Goal: Find specific page/section: Find specific page/section

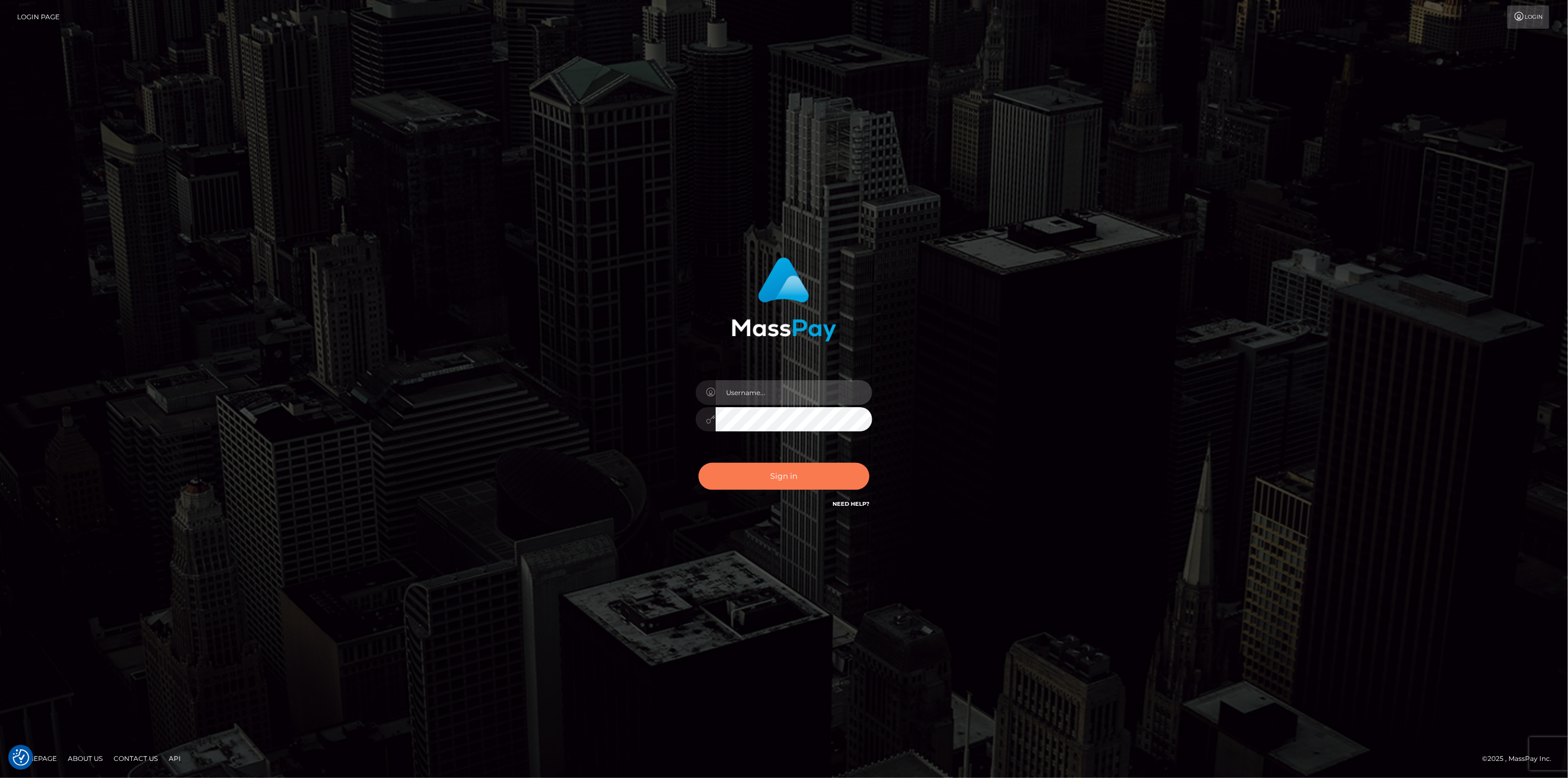
type input "scott.cm"
click at [756, 467] on button "Sign in" at bounding box center [784, 476] width 171 height 27
type input "scott.cm"
click at [761, 466] on button "Sign in" at bounding box center [784, 476] width 171 height 27
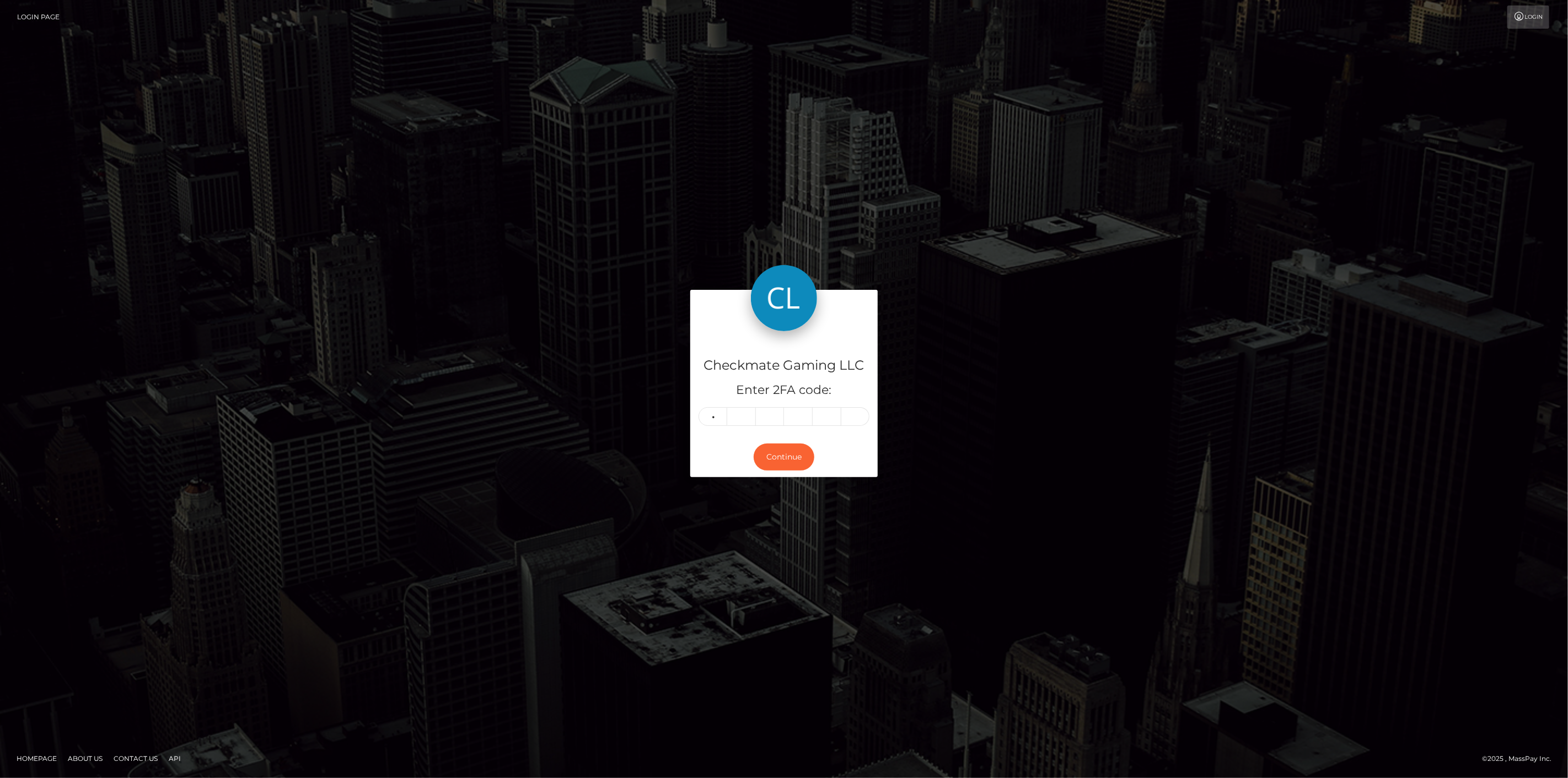
type input "3"
type input "5"
type input "8"
type input "5"
type input "1"
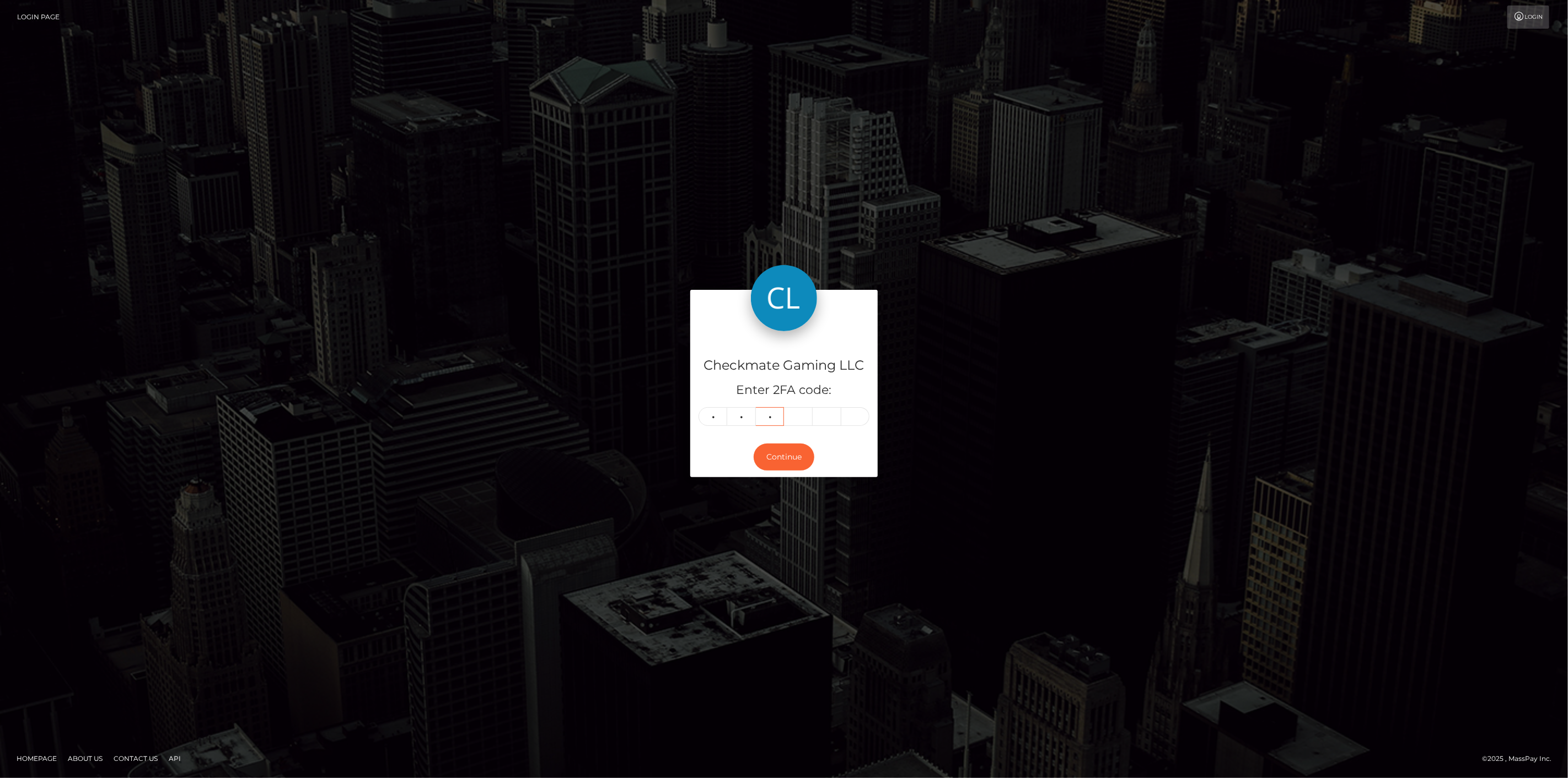
type input "2"
type input "9"
type input "0"
type input "9"
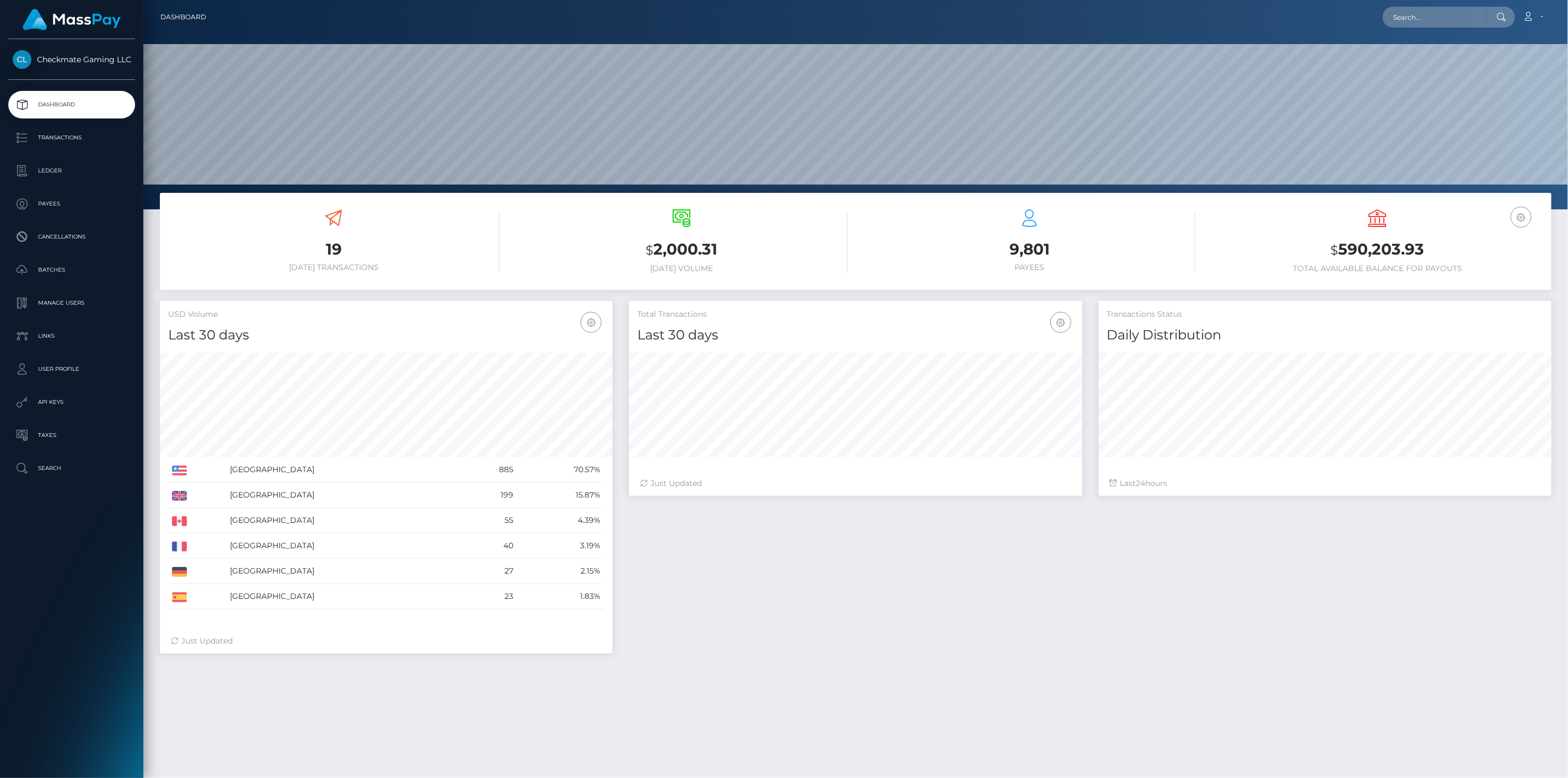
scroll to position [195, 453]
click at [69, 216] on link "Payees" at bounding box center [72, 204] width 127 height 28
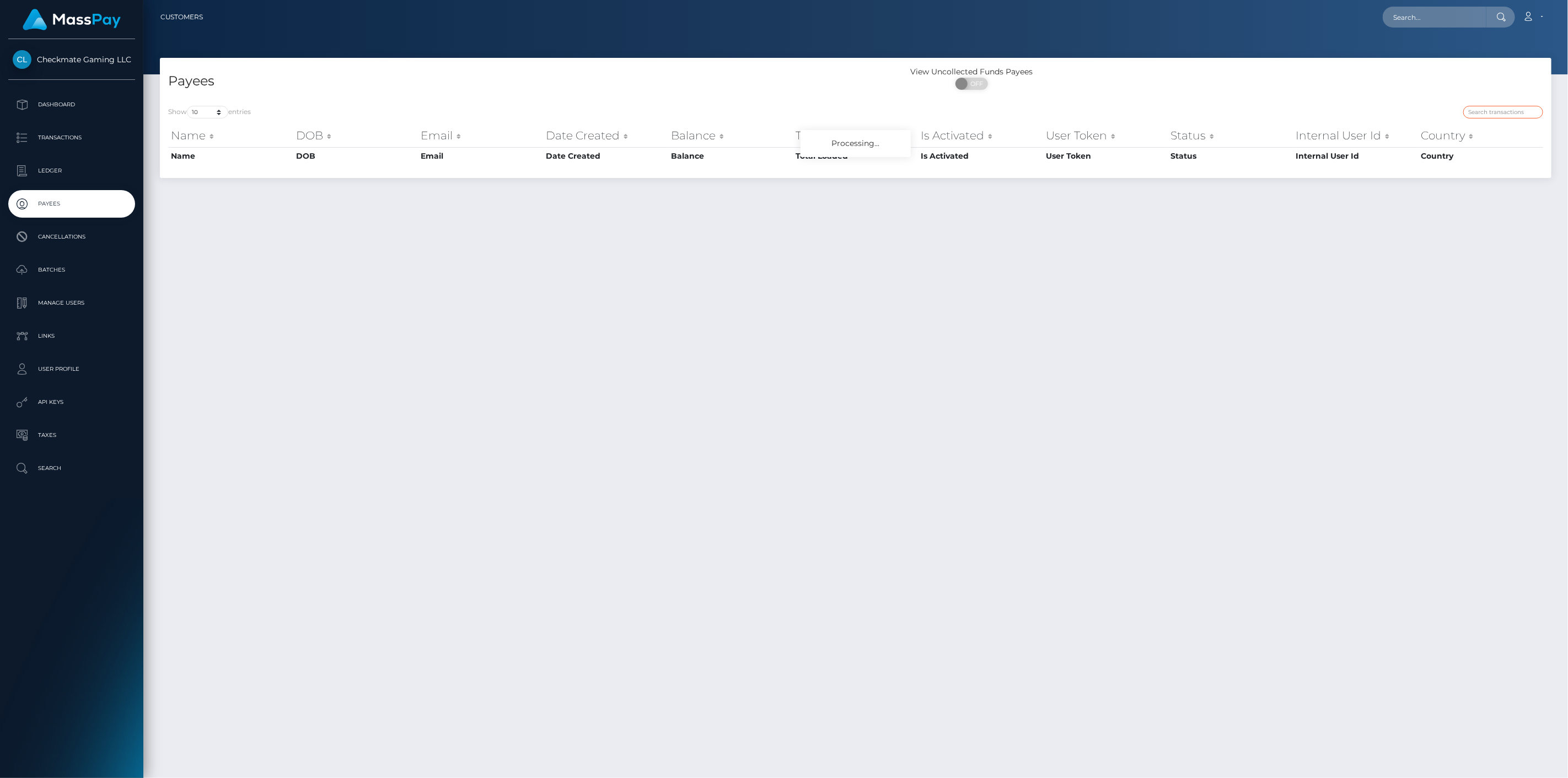
click at [1505, 107] on input "search" at bounding box center [1503, 112] width 80 height 12
paste input "539406"
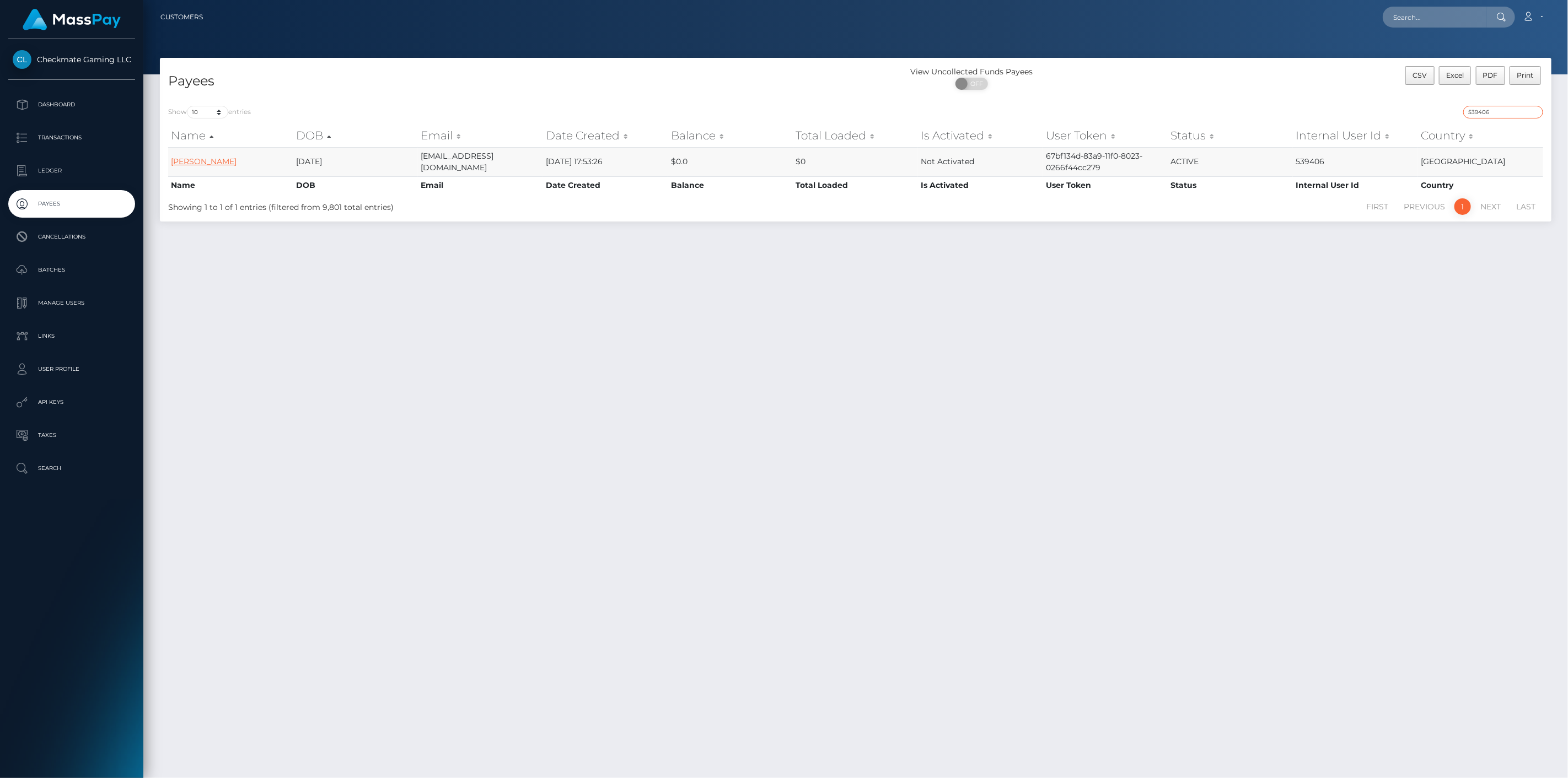
type input "539406"
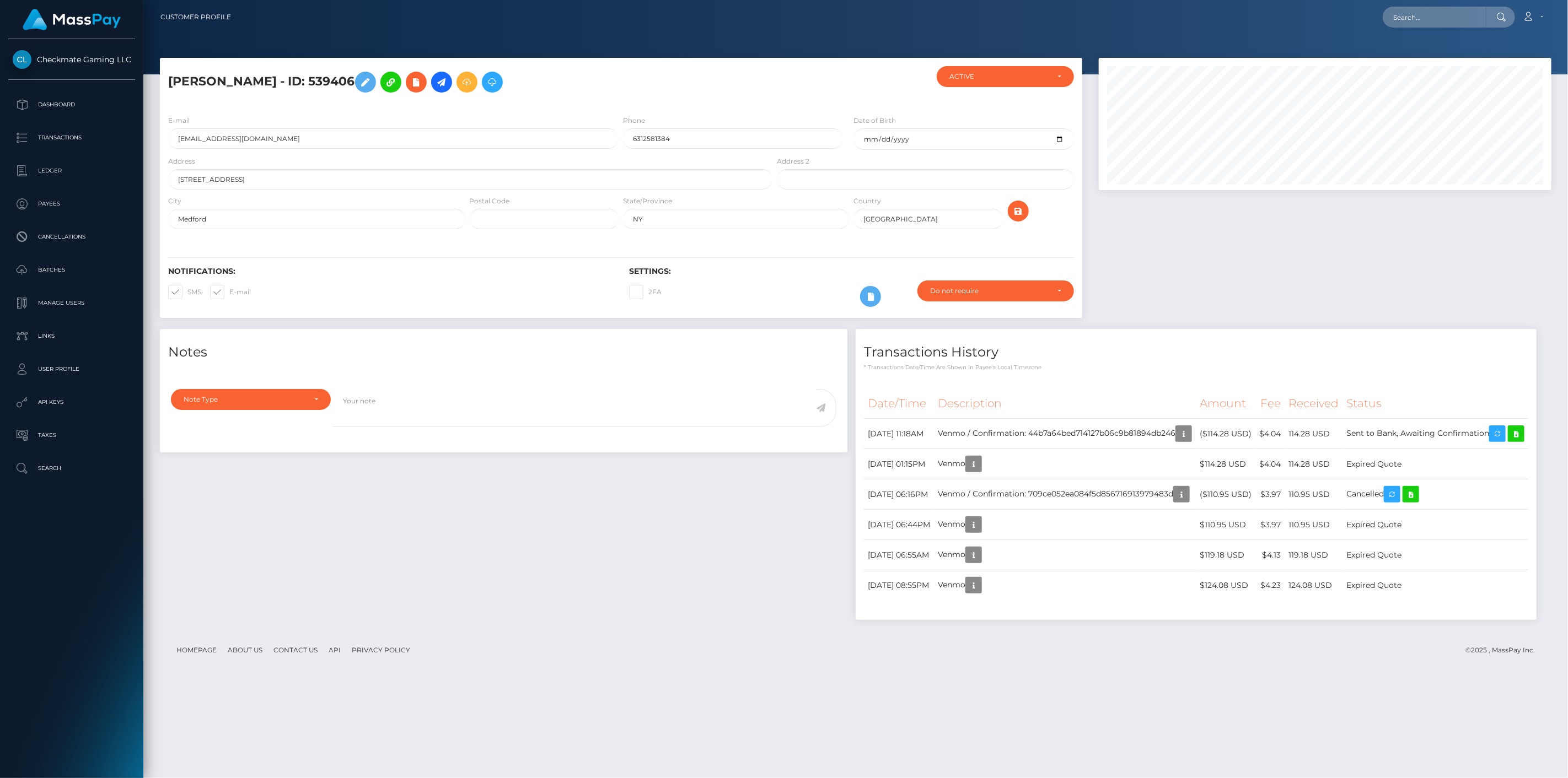
scroll to position [132, 453]
